Goal: Transaction & Acquisition: Purchase product/service

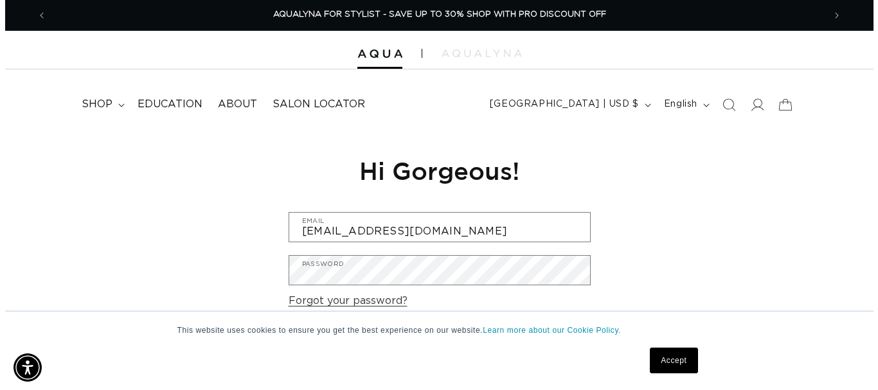
scroll to position [0, 1574]
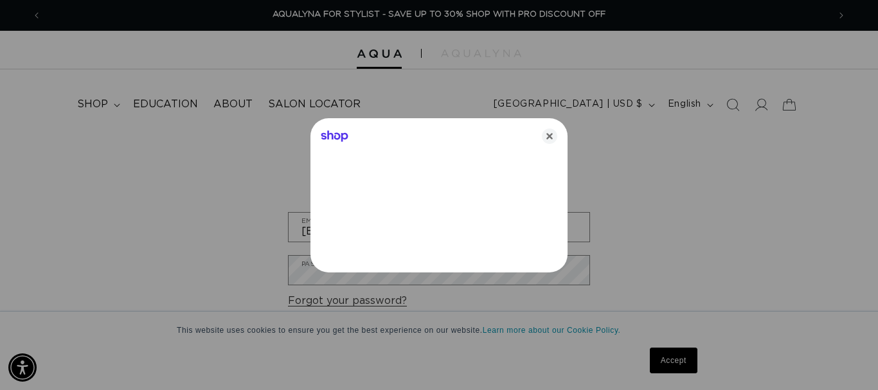
type input "nicoleahoward1@gmail.com"
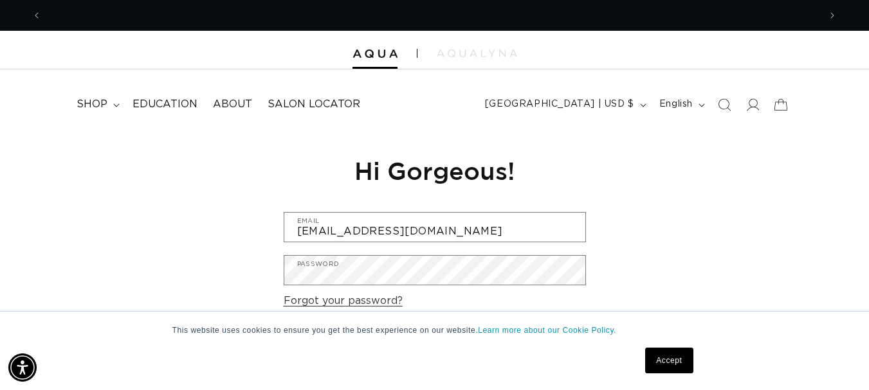
scroll to position [0, 1555]
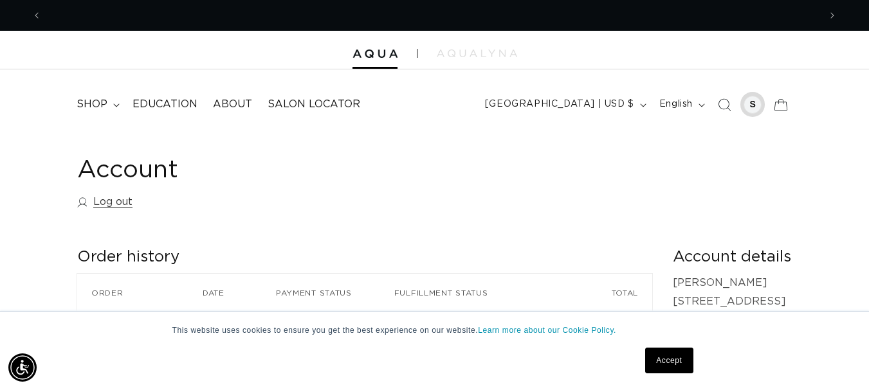
click at [749, 102] on div at bounding box center [752, 105] width 18 height 18
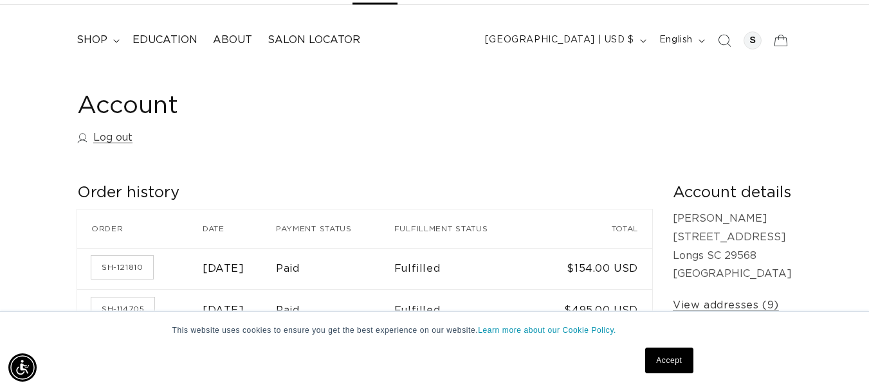
scroll to position [0, 1555]
click at [114, 43] on summary "shop" at bounding box center [97, 40] width 56 height 29
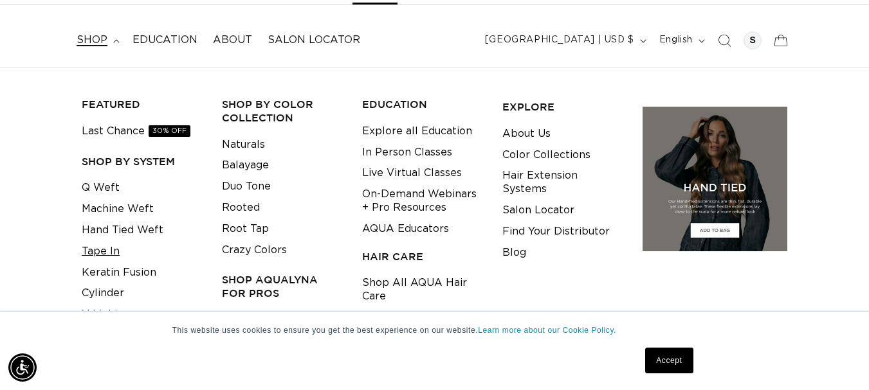
scroll to position [0, 0]
click at [116, 255] on link "Tape In" at bounding box center [101, 251] width 38 height 21
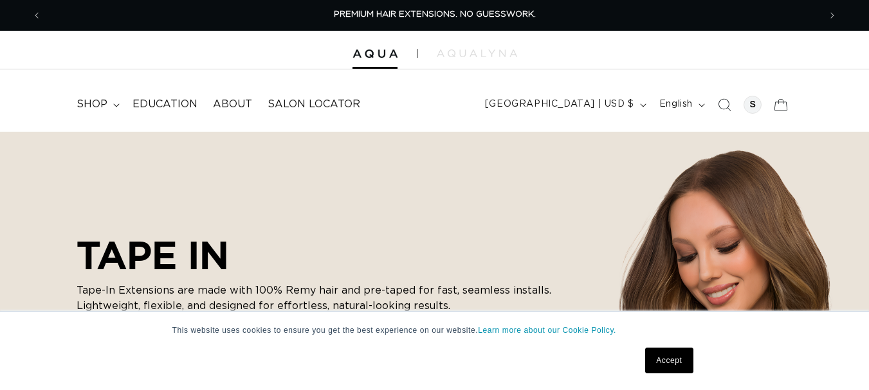
checkbox input "true"
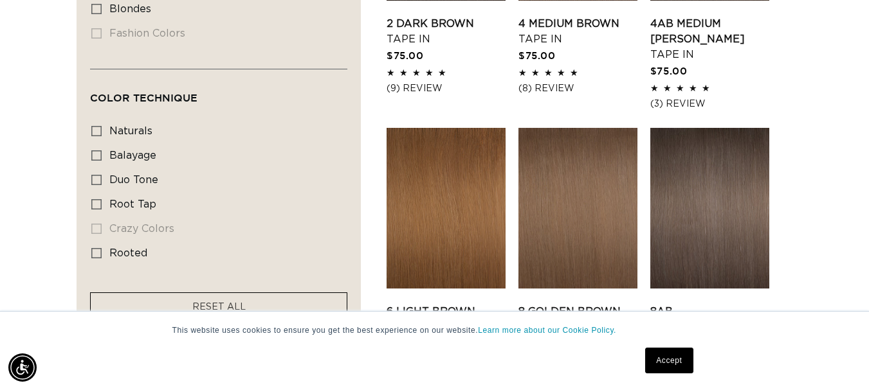
scroll to position [880, 0]
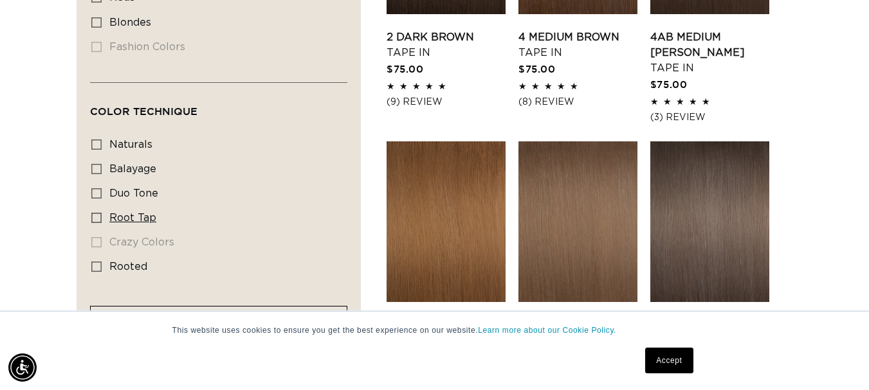
click at [96, 213] on icon at bounding box center [96, 218] width 10 height 10
click at [96, 213] on input "root tap root tap (6 products)" at bounding box center [96, 218] width 10 height 10
checkbox input "true"
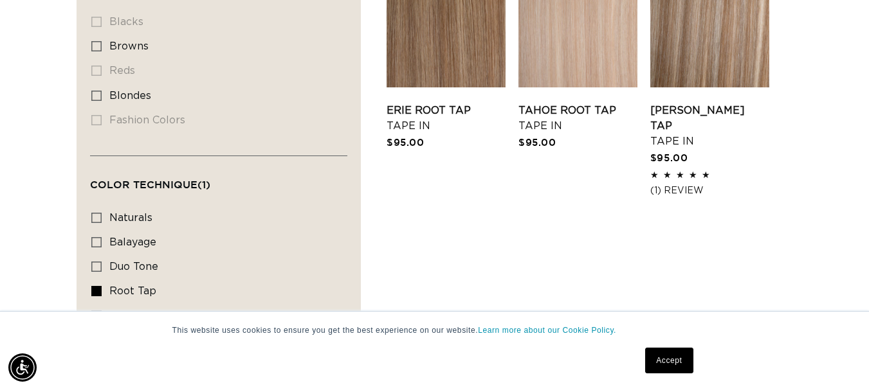
scroll to position [917, 0]
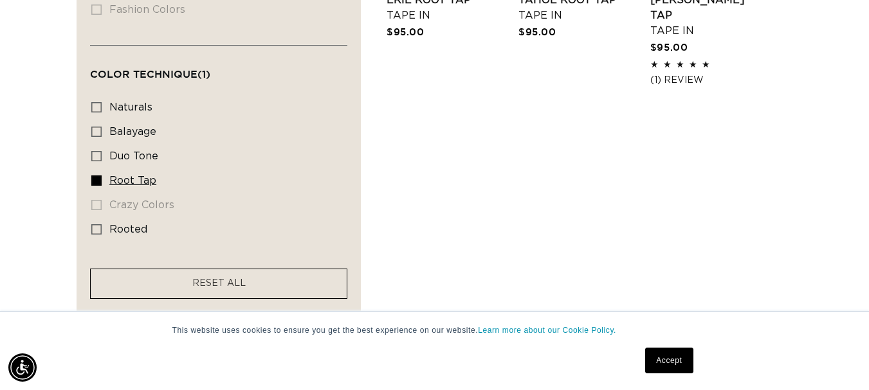
click at [97, 184] on label "root tap root tap (6 products)" at bounding box center [214, 181] width 247 height 24
click at [97, 184] on input "root tap root tap (6 products)" at bounding box center [96, 181] width 10 height 10
checkbox input "false"
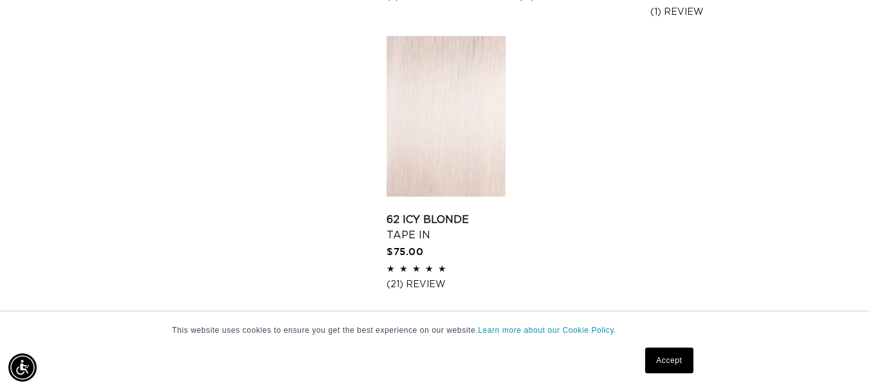
scroll to position [1946, 0]
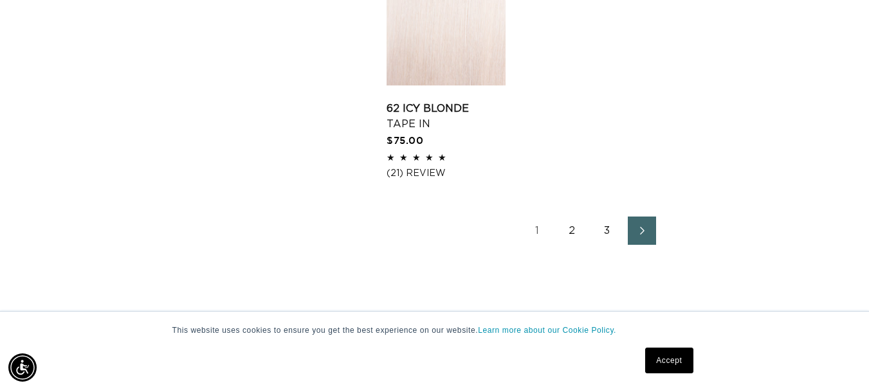
click at [571, 233] on link "2" at bounding box center [572, 231] width 28 height 28
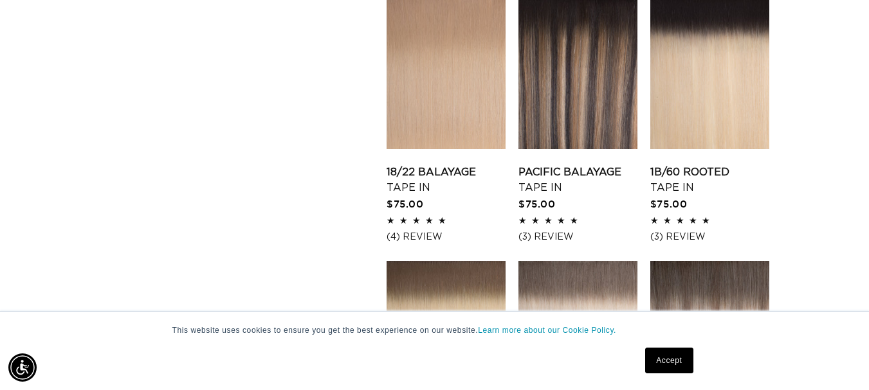
scroll to position [1283, 0]
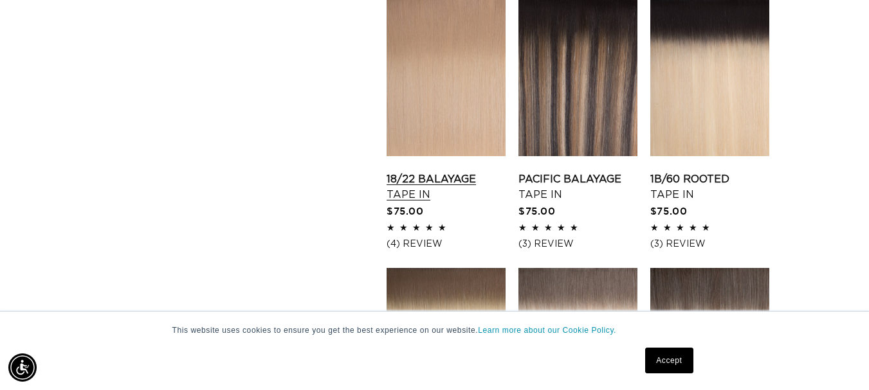
click at [437, 172] on link "18/22 Balayage Tape In" at bounding box center [445, 187] width 119 height 31
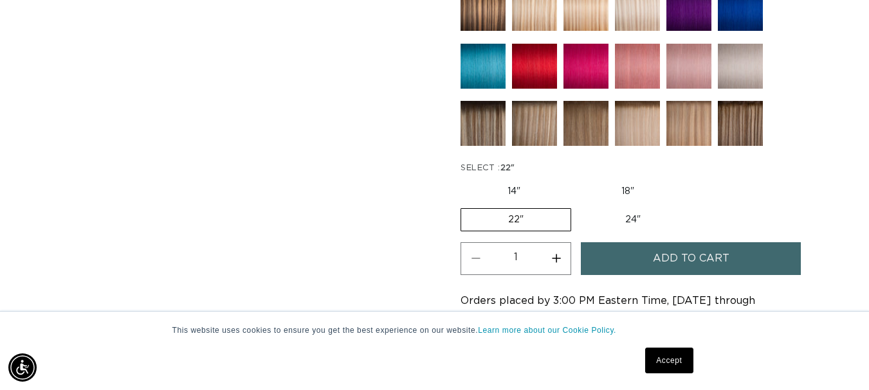
scroll to position [0, 777]
click at [678, 359] on link "Accept" at bounding box center [669, 361] width 48 height 26
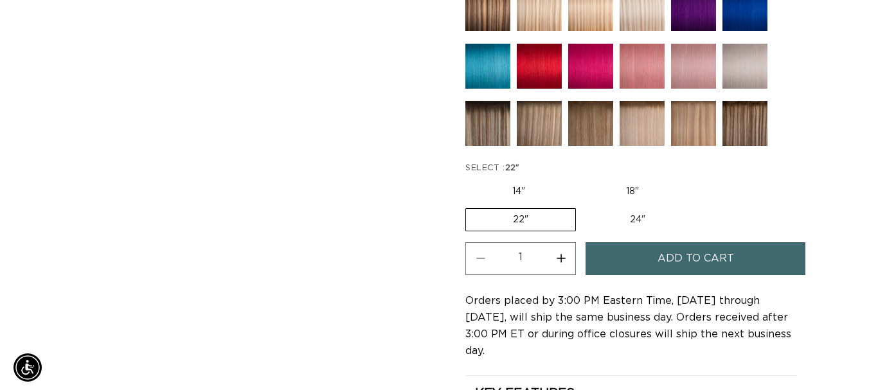
scroll to position [0, 1555]
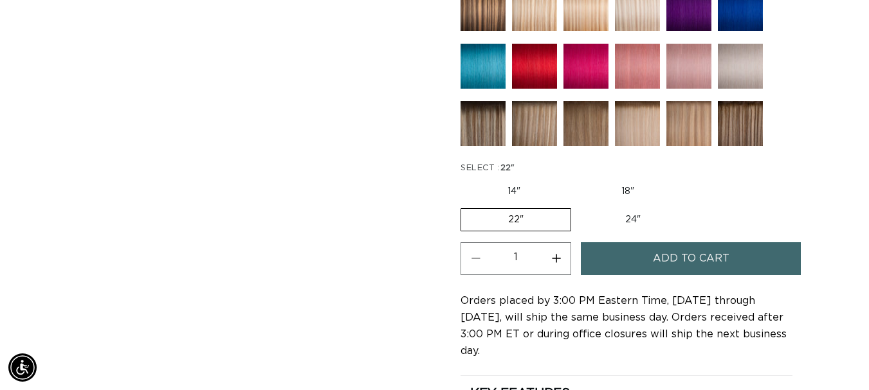
click at [557, 260] on button "Increase quantity for 18/22 Balayage - Tape In" at bounding box center [555, 258] width 29 height 33
type input "4"
click at [646, 257] on button "Add to cart" at bounding box center [691, 258] width 220 height 33
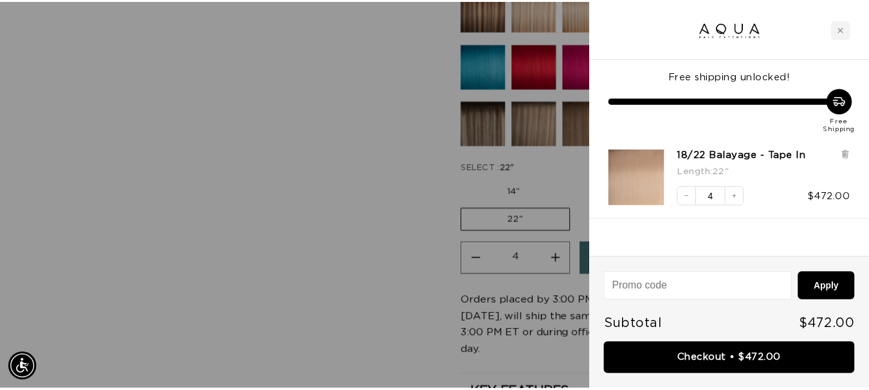
scroll to position [0, 0]
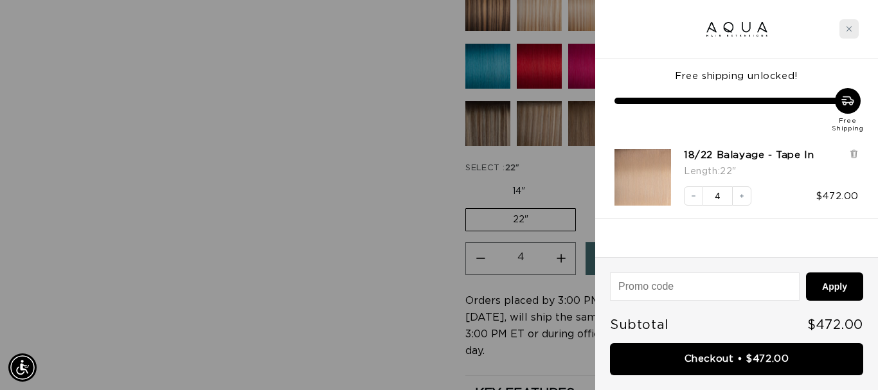
click at [854, 22] on div "Close cart" at bounding box center [849, 28] width 19 height 19
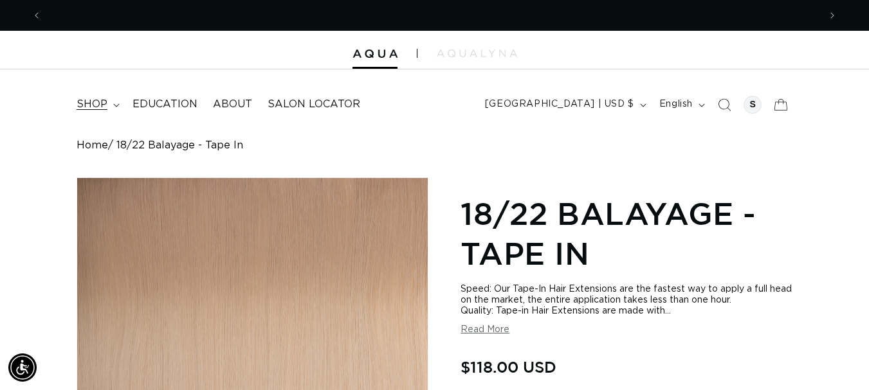
scroll to position [0, 1555]
click at [104, 99] on span "shop" at bounding box center [92, 105] width 31 height 14
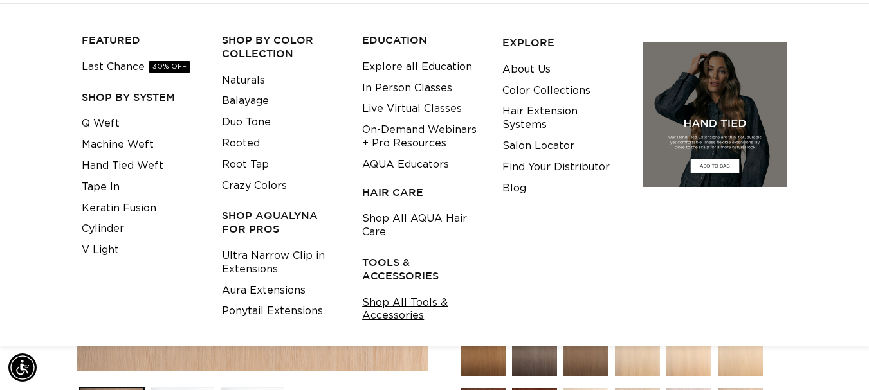
scroll to position [0, 777]
click at [390, 307] on link "Shop All Tools & Accessories" at bounding box center [422, 310] width 120 height 35
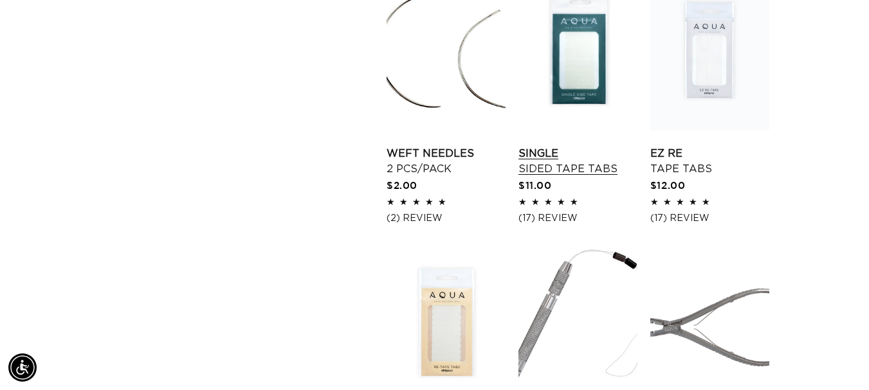
scroll to position [1350, 0]
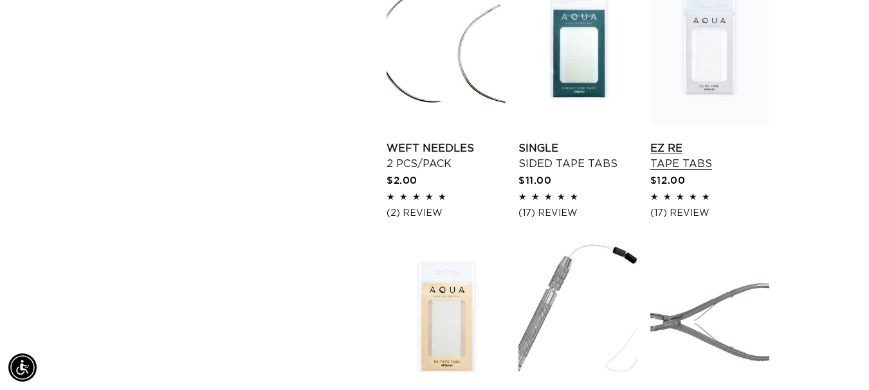
click at [716, 141] on link "EZ Re Tape Tabs" at bounding box center [709, 156] width 119 height 31
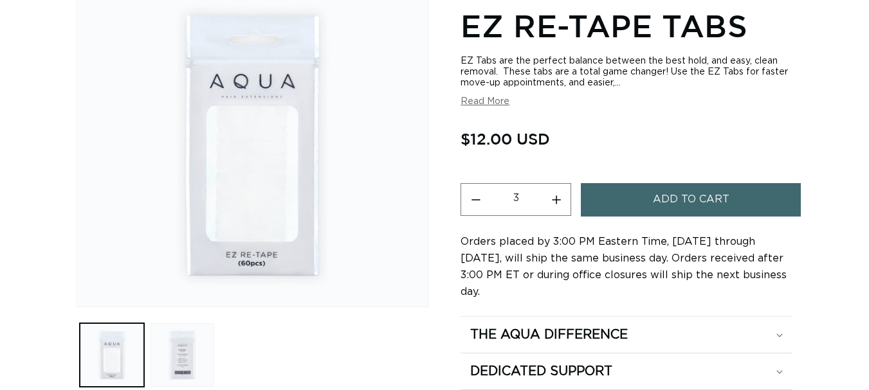
click at [472, 216] on button "Decrease quantity for EZ Re-Tape Tabs" at bounding box center [475, 199] width 29 height 33
type input "2"
click at [665, 216] on span "Add to cart" at bounding box center [691, 199] width 77 height 33
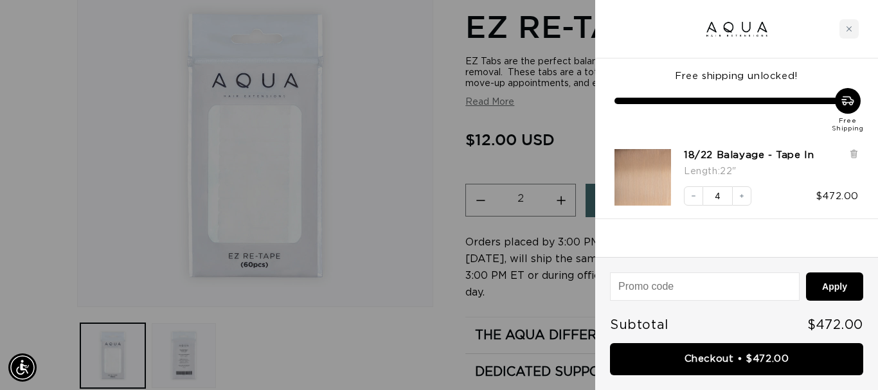
scroll to position [0, 787]
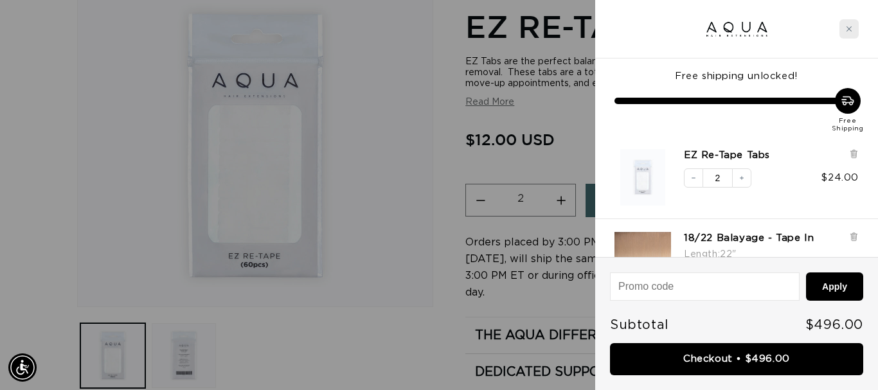
click at [844, 30] on div "Close cart" at bounding box center [849, 28] width 19 height 19
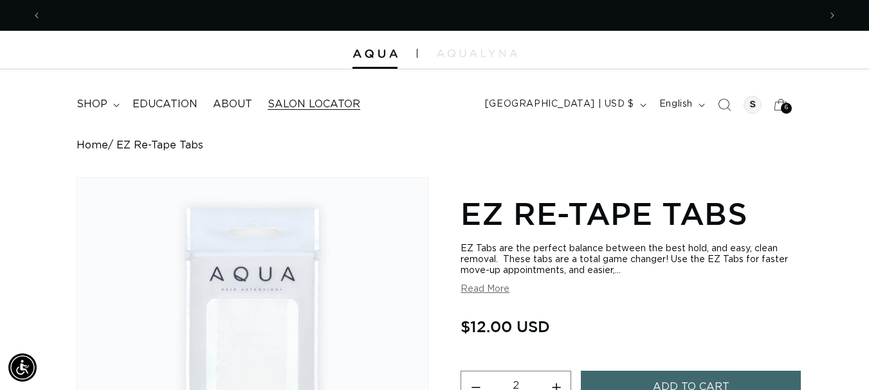
scroll to position [0, 777]
click at [80, 146] on link "Home" at bounding box center [93, 146] width 32 height 12
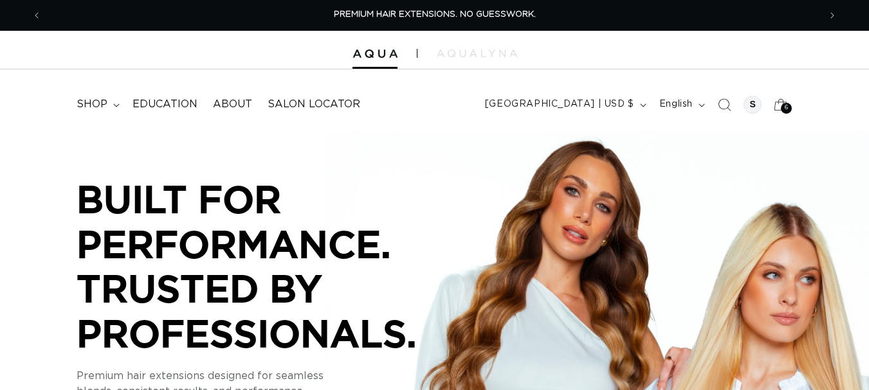
click at [100, 104] on span "shop" at bounding box center [92, 105] width 31 height 14
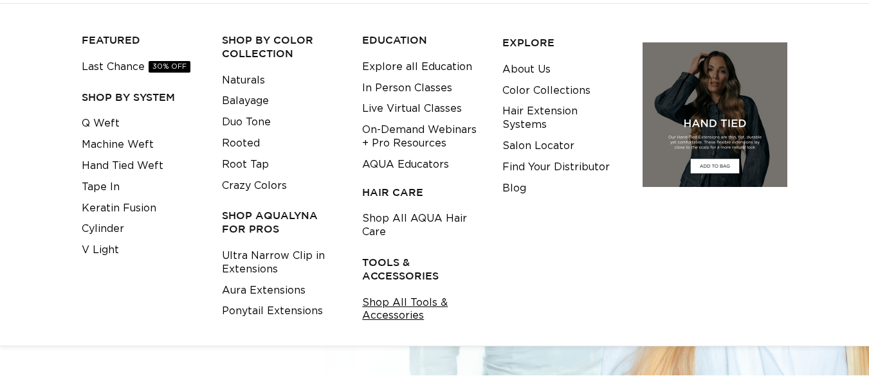
scroll to position [0, 777]
click at [410, 300] on link "Shop All Tools & Accessories" at bounding box center [422, 310] width 120 height 35
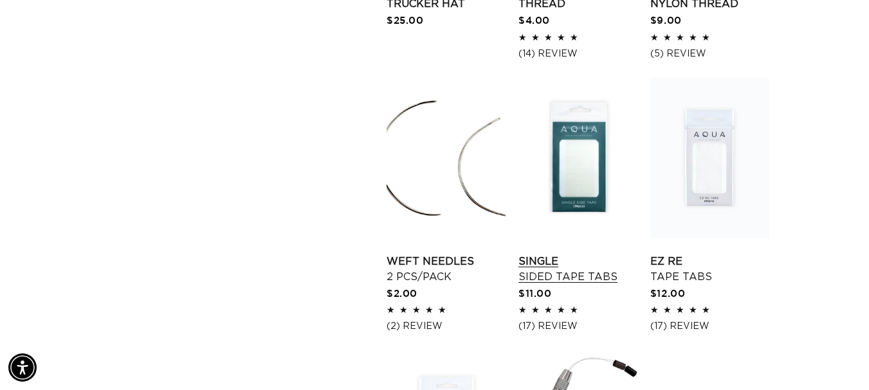
scroll to position [0, 777]
click at [585, 254] on link "Single Sided Tape Tabs" at bounding box center [577, 269] width 119 height 31
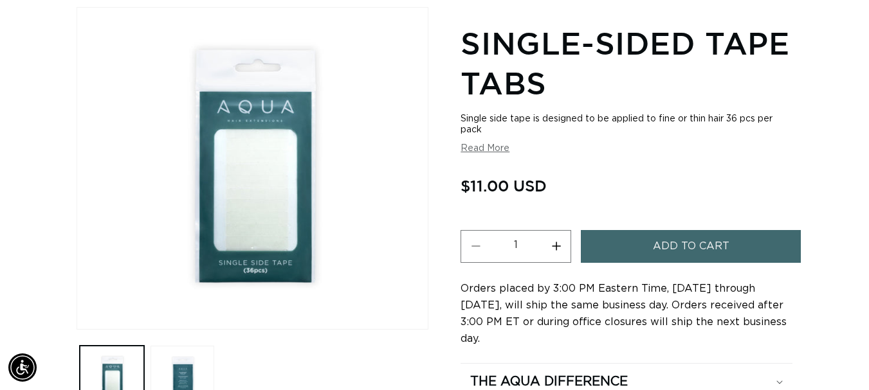
scroll to position [193, 0]
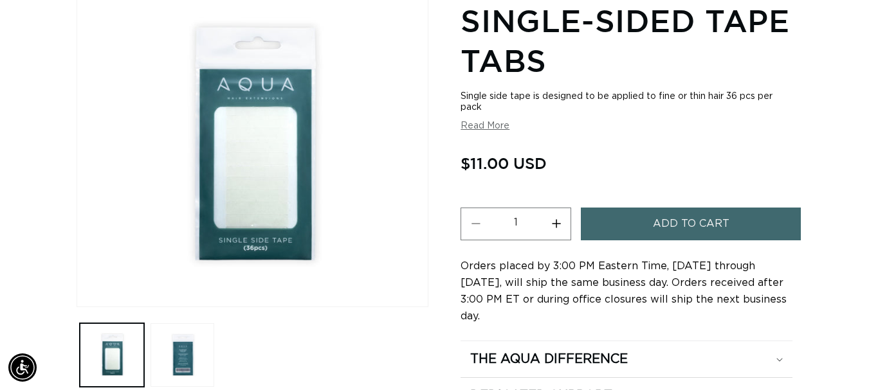
click at [555, 222] on button "Increase quantity for Single-Sided Tape Tabs" at bounding box center [555, 224] width 29 height 33
type input "2"
click at [629, 219] on button "Add to cart" at bounding box center [691, 224] width 220 height 33
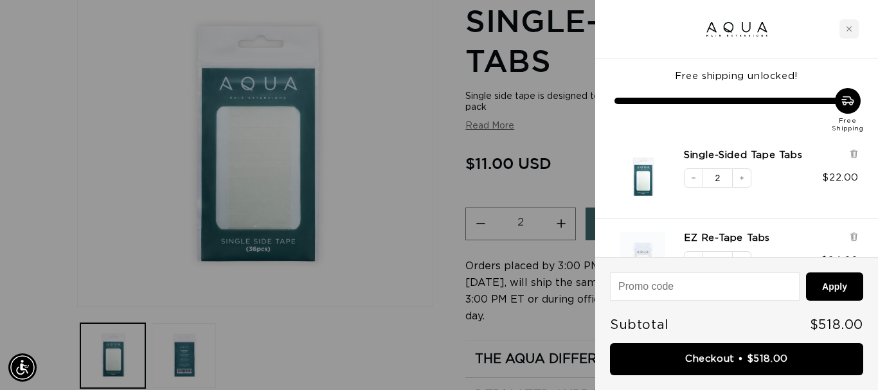
scroll to position [0, 787]
